Goal: Obtain resource: Download file/media

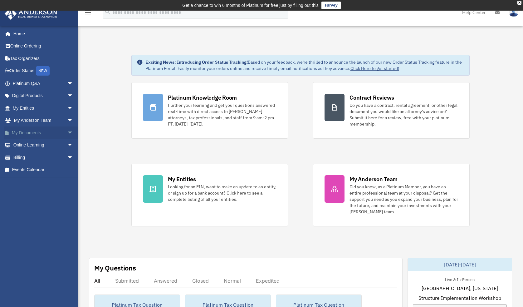
click at [67, 132] on span "arrow_drop_down" at bounding box center [73, 132] width 12 height 13
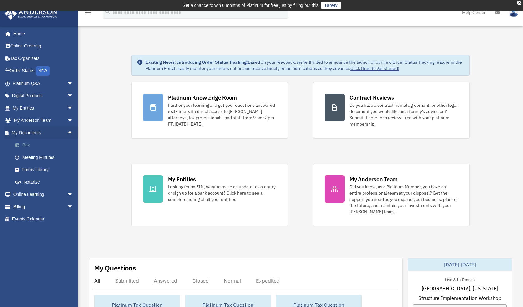
click at [39, 146] on link "Box" at bounding box center [46, 145] width 74 height 12
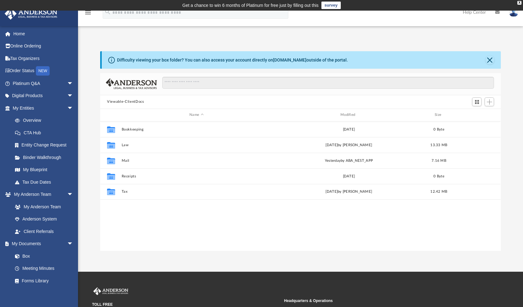
scroll to position [137, 396]
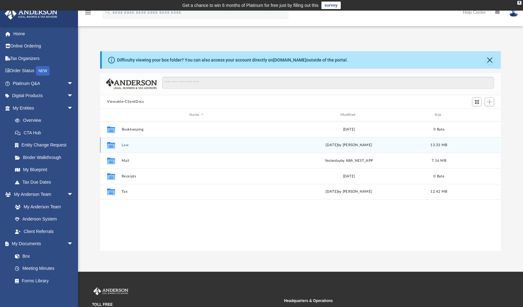
click at [122, 144] on button "Law" at bounding box center [197, 145] width 150 height 4
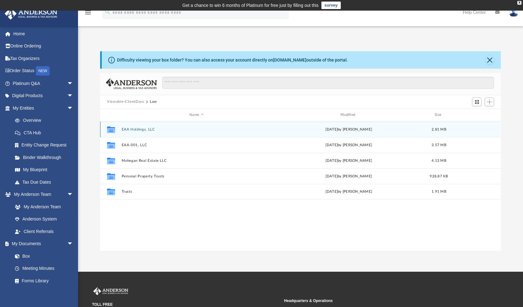
click at [136, 129] on button "EAA Holdings, LLC" at bounding box center [197, 129] width 150 height 4
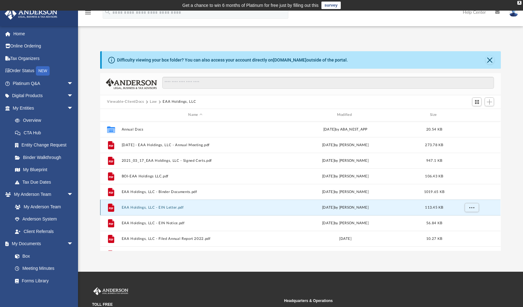
click at [144, 209] on button "EAA Holdings, LLC - EIN Letter.pdf" at bounding box center [195, 207] width 147 height 4
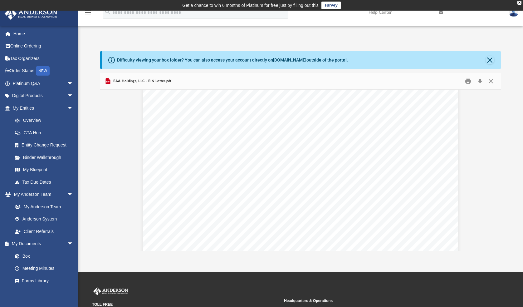
scroll to position [58, 0]
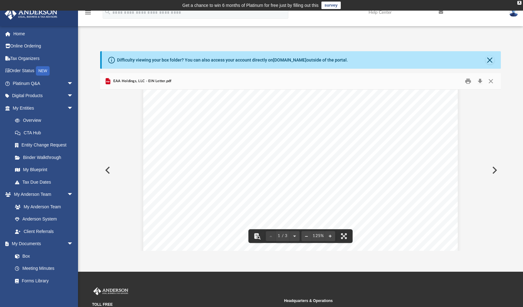
drag, startPoint x: 200, startPoint y: 194, endPoint x: 223, endPoint y: 194, distance: 23.1
click at [223, 194] on div "Page 1" at bounding box center [300, 241] width 315 height 410
